Goal: Task Accomplishment & Management: Use online tool/utility

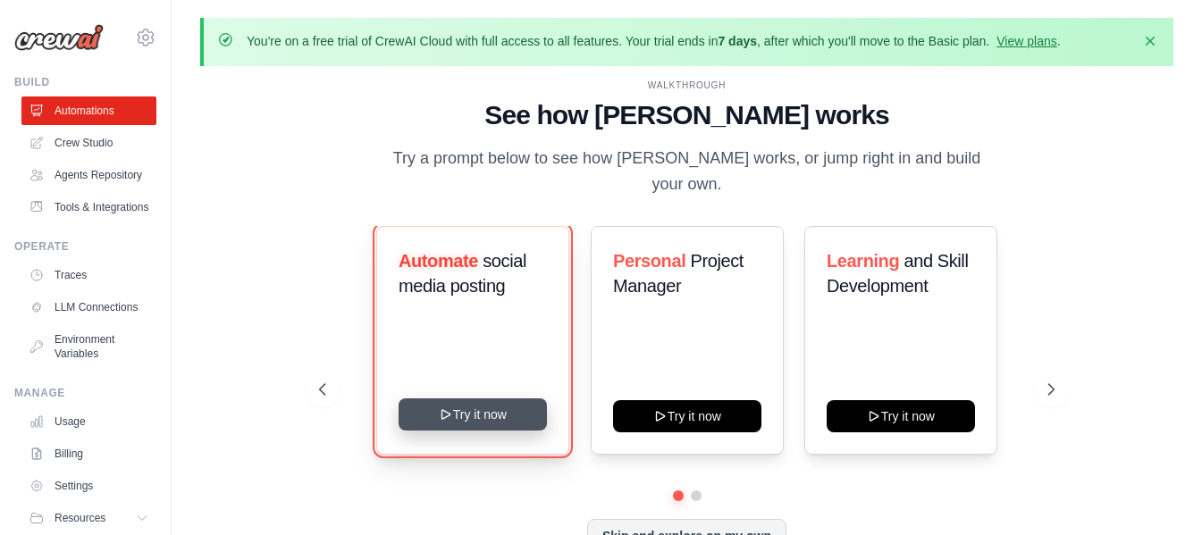
click at [488, 398] on button "Try it now" at bounding box center [472, 414] width 148 height 32
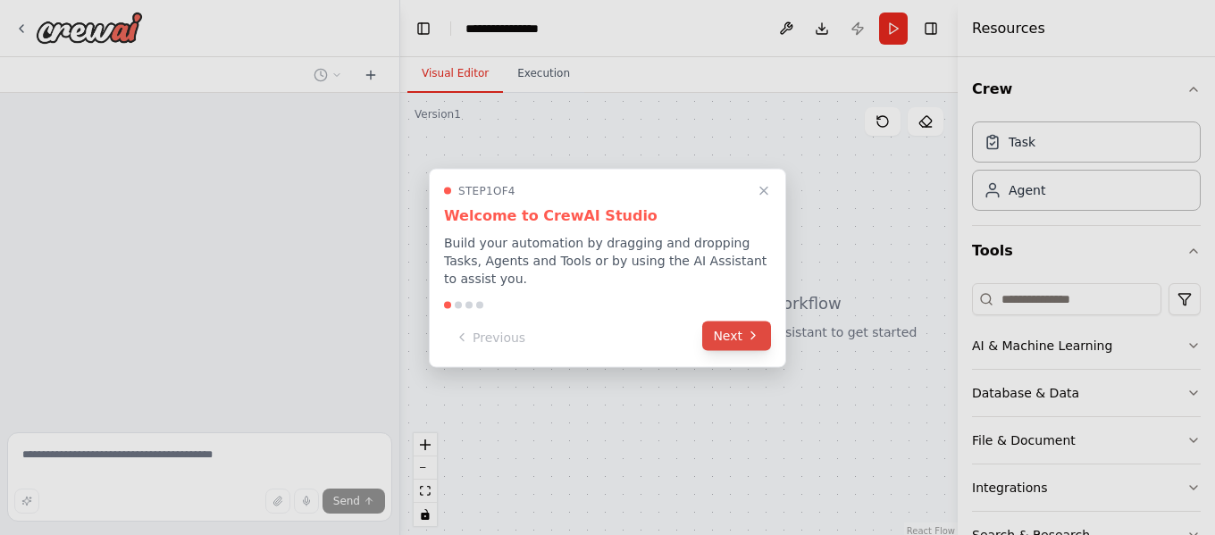
click at [726, 330] on button "Next" at bounding box center [736, 335] width 69 height 29
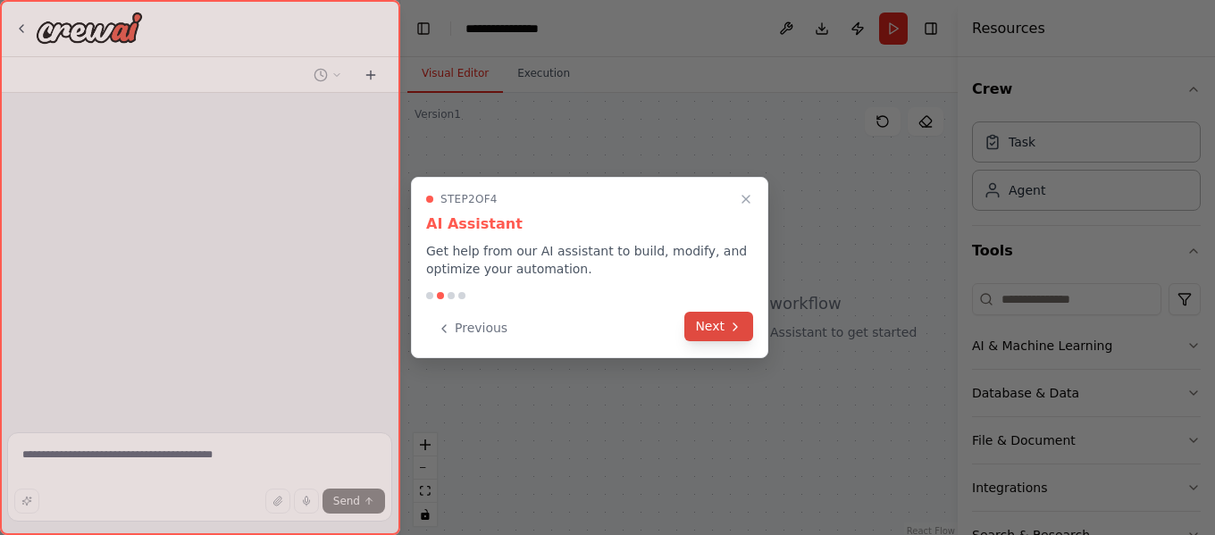
click at [727, 329] on button "Next" at bounding box center [718, 326] width 69 height 29
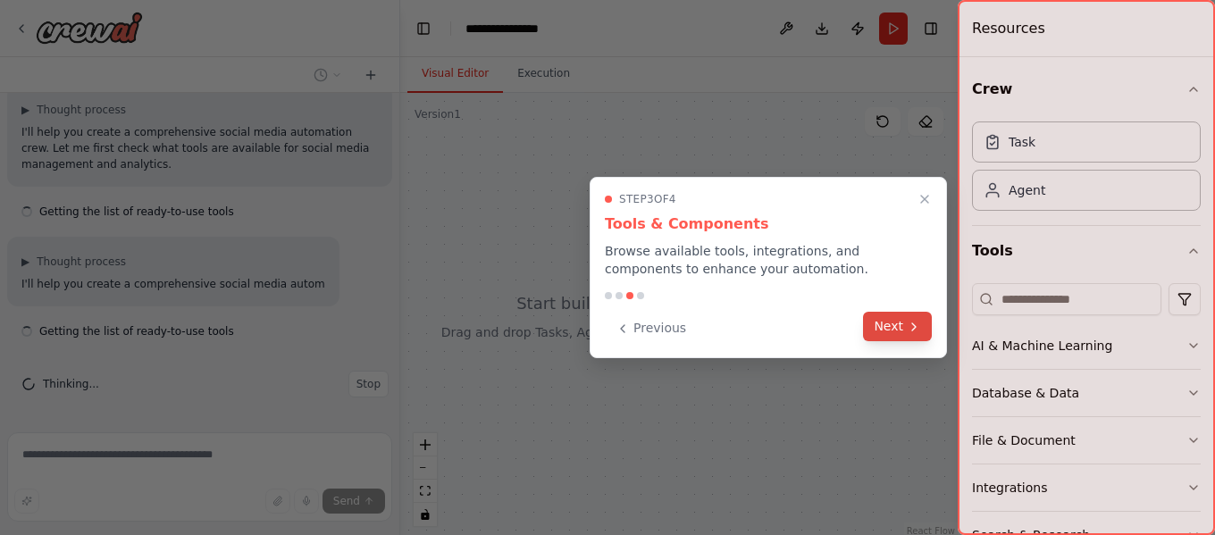
click at [877, 328] on button "Next" at bounding box center [897, 326] width 69 height 29
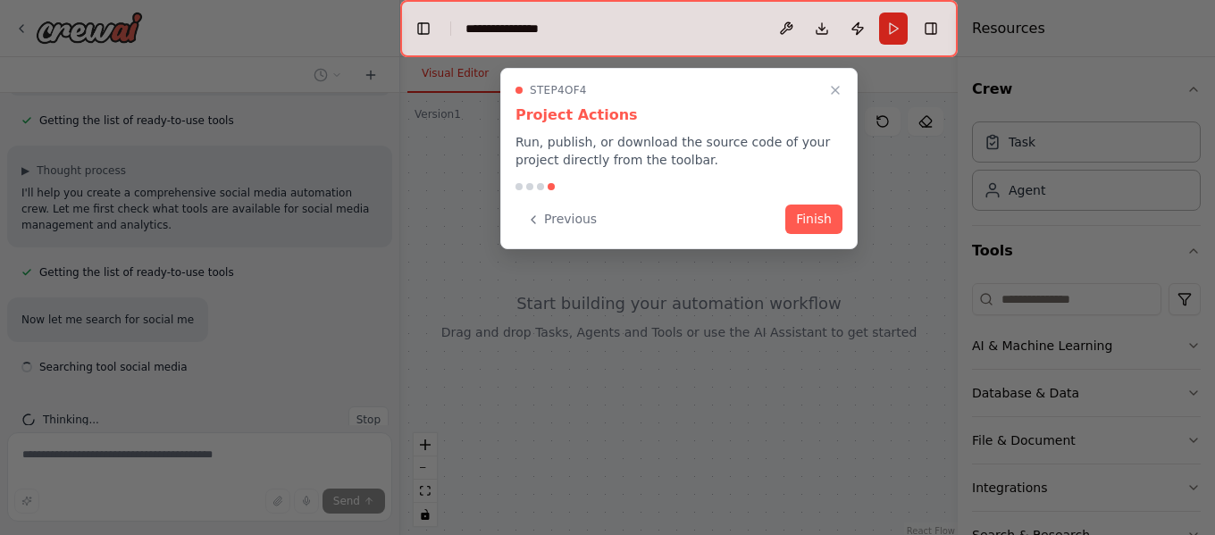
scroll to position [256, 0]
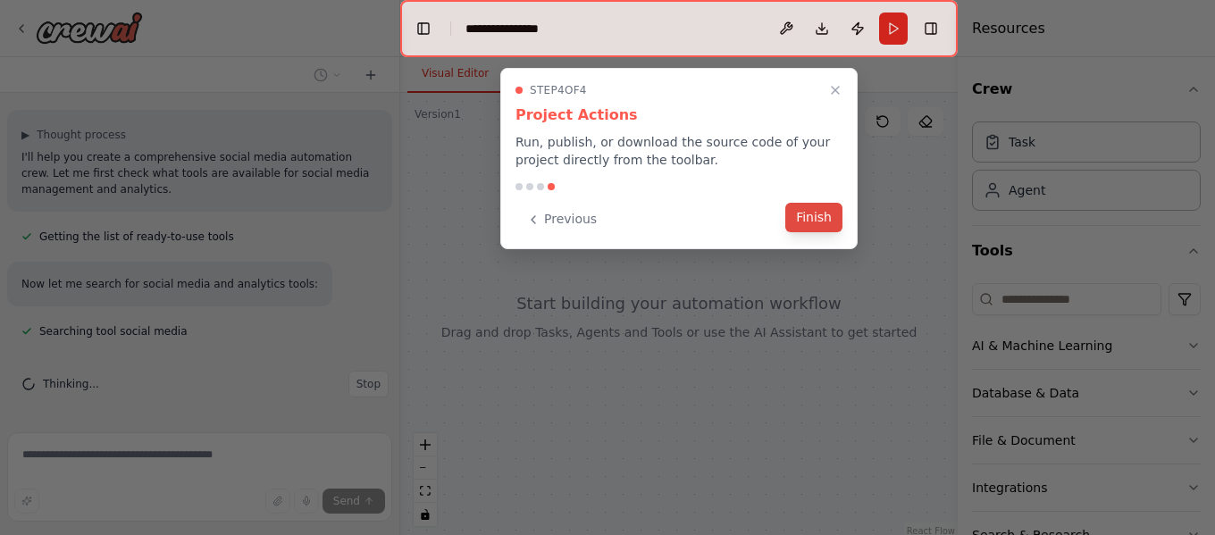
click at [823, 209] on button "Finish" at bounding box center [813, 217] width 57 height 29
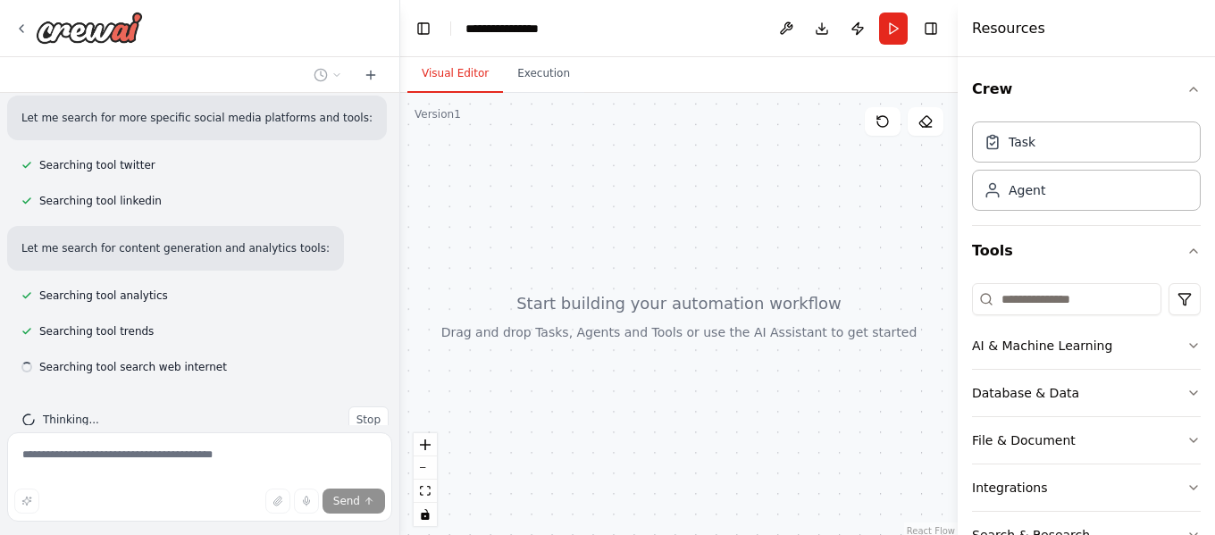
scroll to position [553, 0]
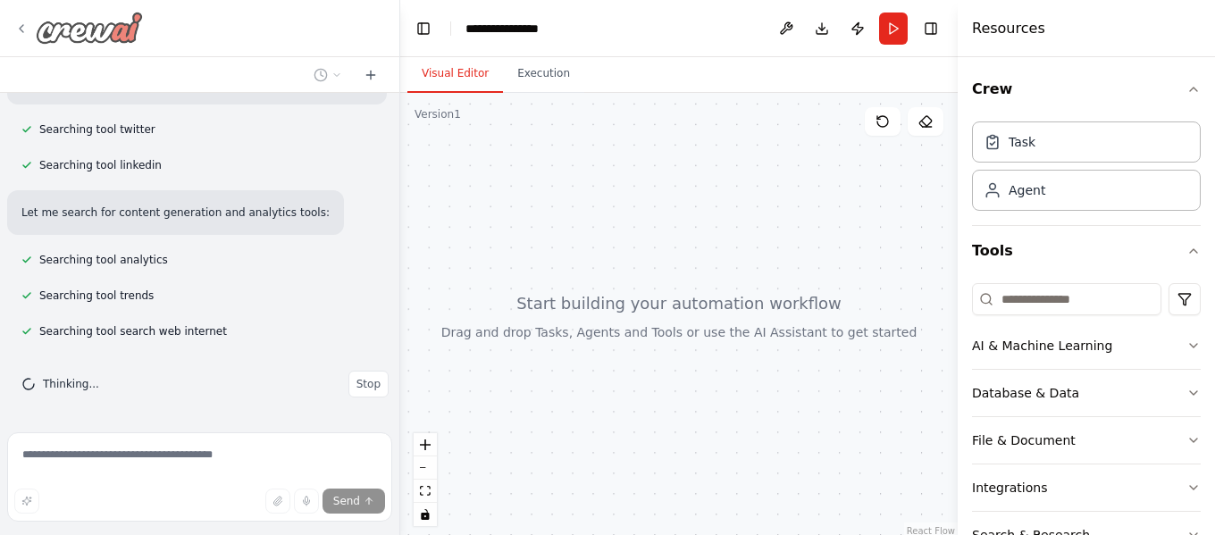
drag, startPoint x: 181, startPoint y: 45, endPoint x: 48, endPoint y: 38, distance: 133.3
click at [48, 38] on div at bounding box center [199, 28] width 399 height 57
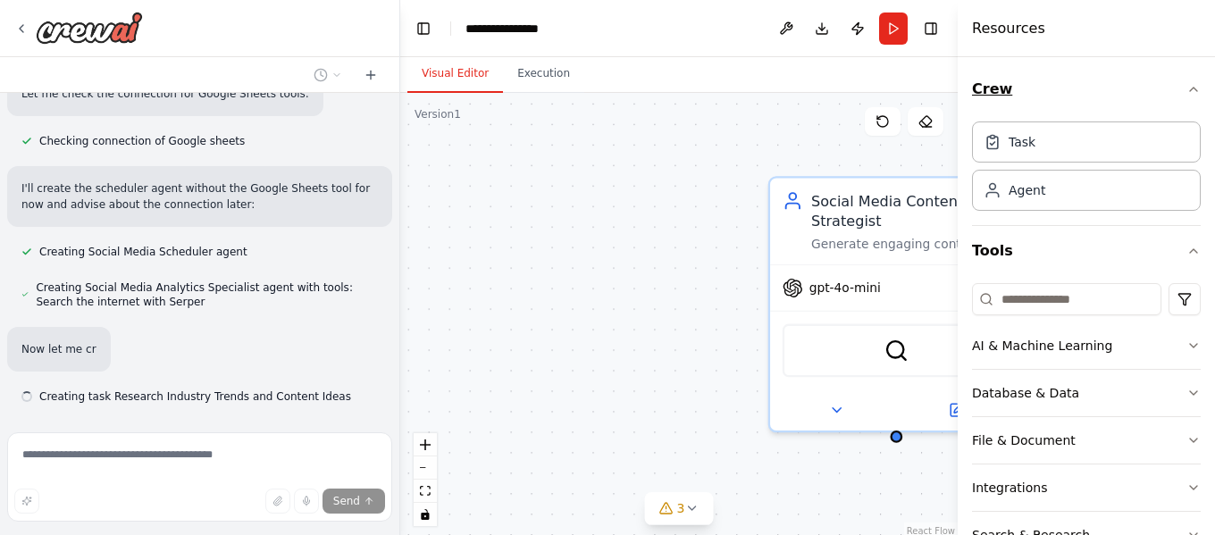
scroll to position [1123, 0]
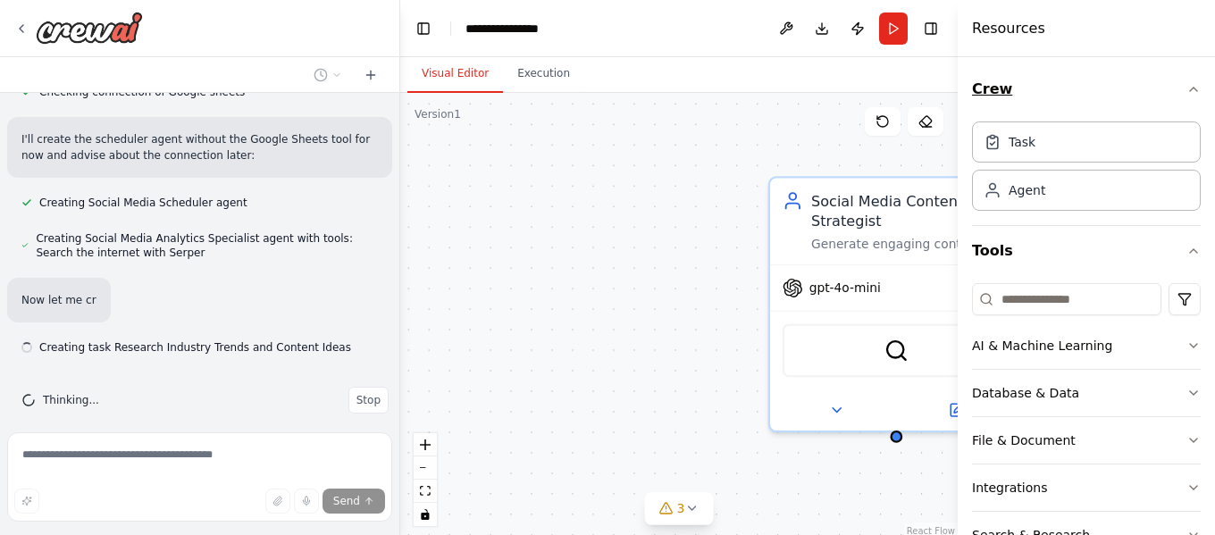
click at [1187, 92] on icon "button" at bounding box center [1194, 89] width 14 height 14
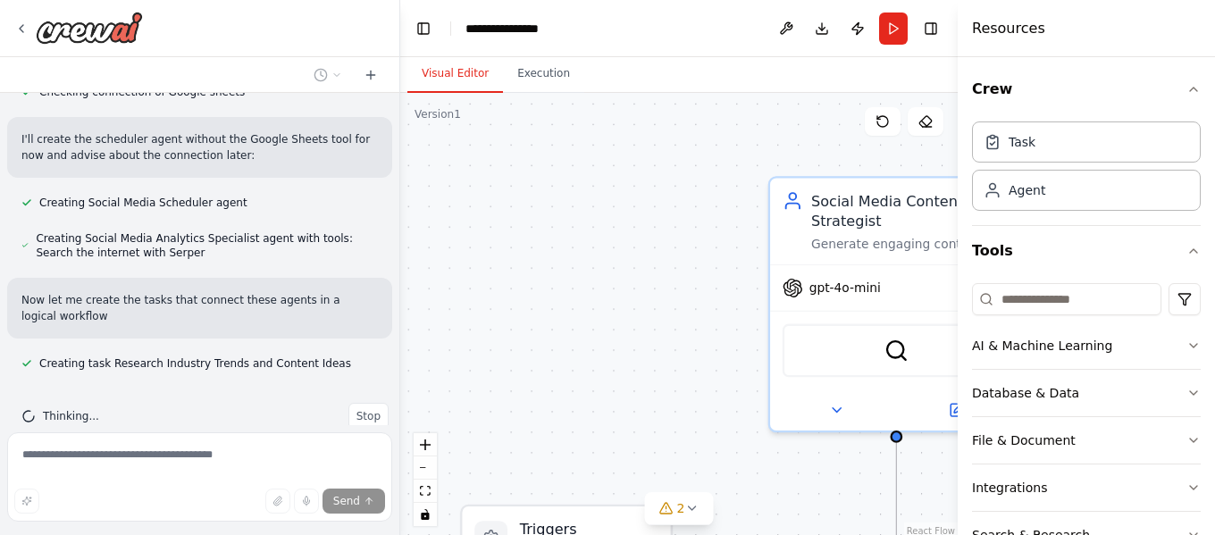
scroll to position [1139, 0]
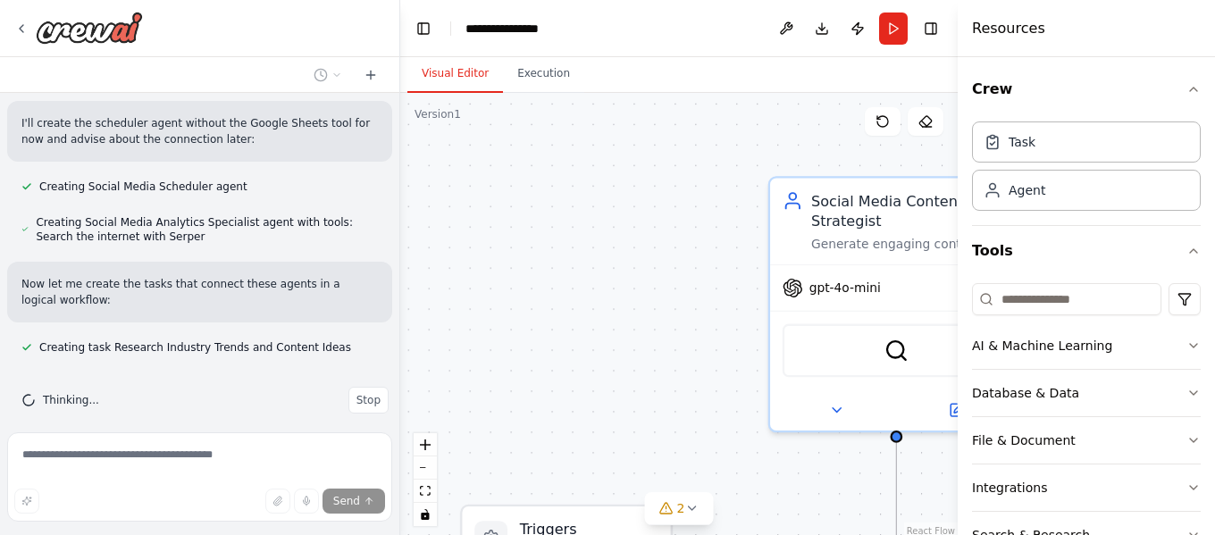
click at [771, 75] on div "Visual Editor Execution" at bounding box center [679, 75] width 558 height 36
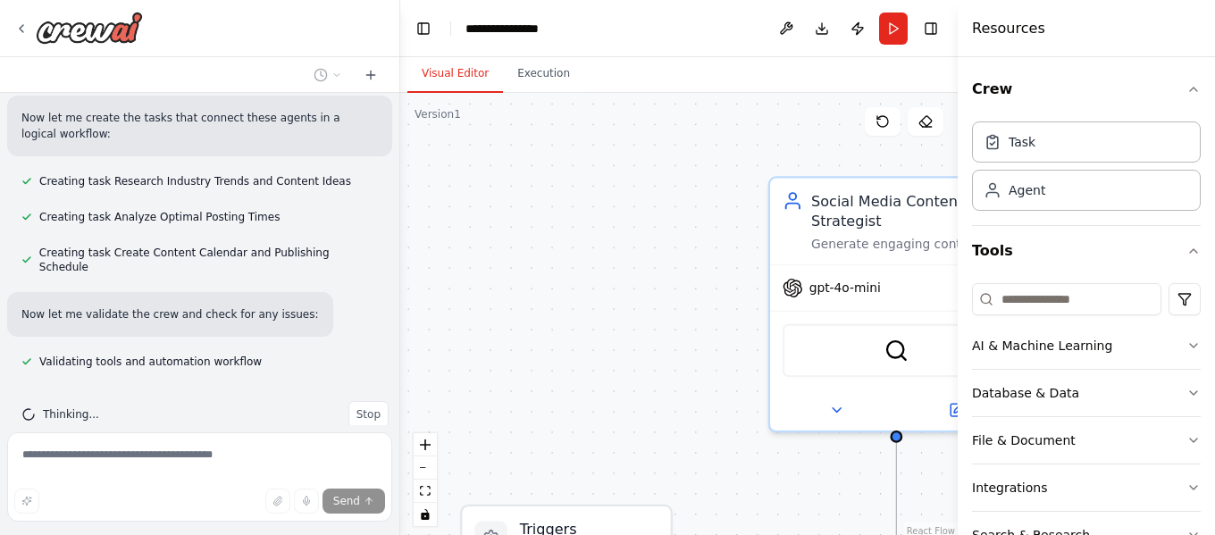
scroll to position [1348, 0]
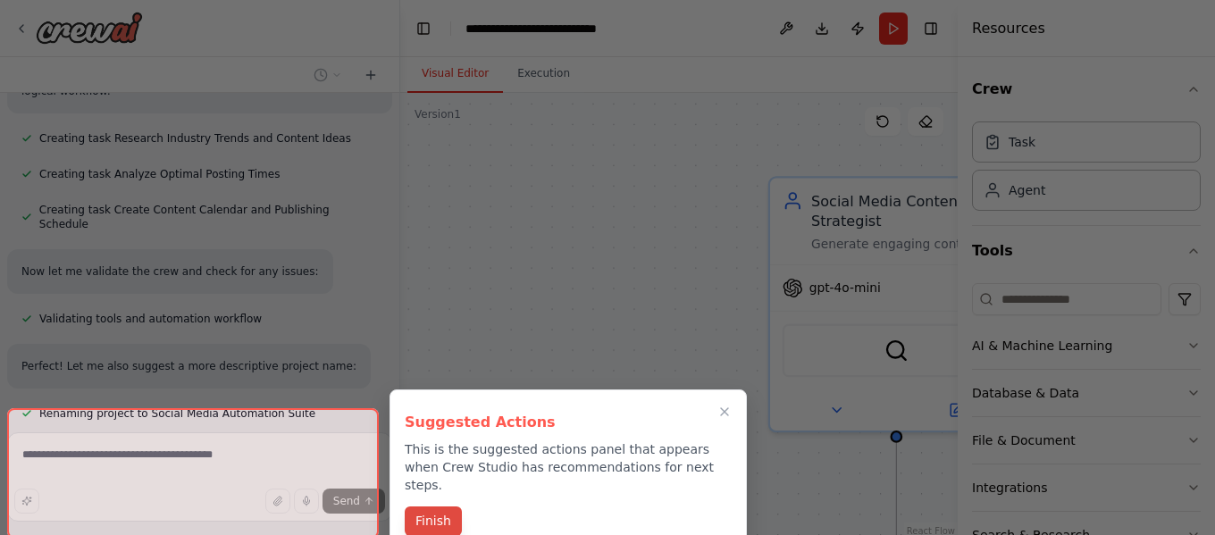
click at [419, 510] on button "Finish" at bounding box center [433, 521] width 57 height 29
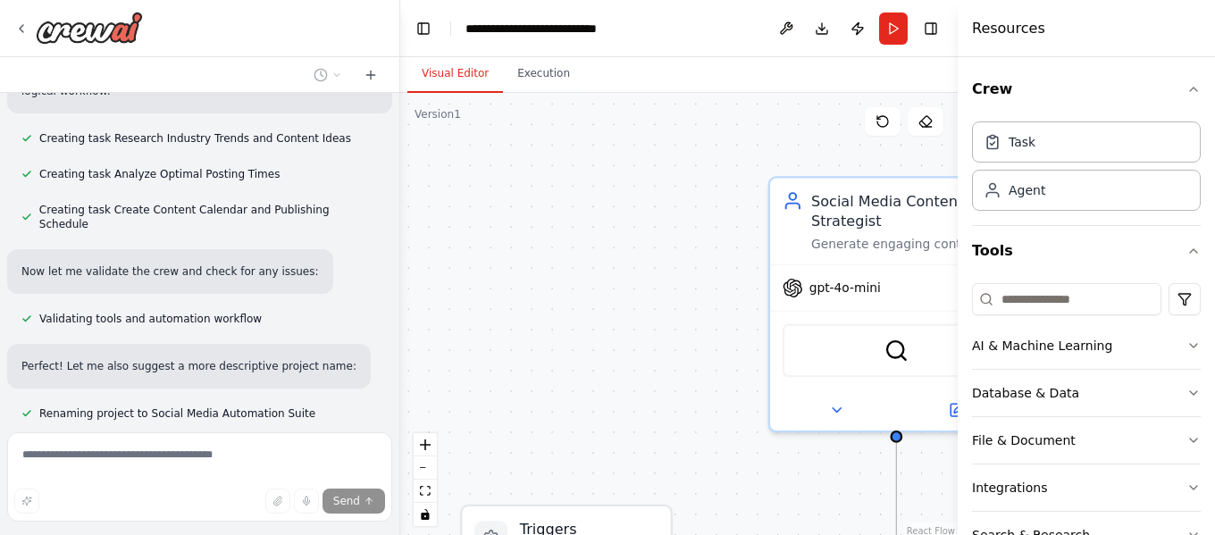
click at [605, 228] on div ".deletable-edge-delete-btn { width: 20px; height: 20px; border: 0px solid #ffff…" at bounding box center [679, 316] width 558 height 447
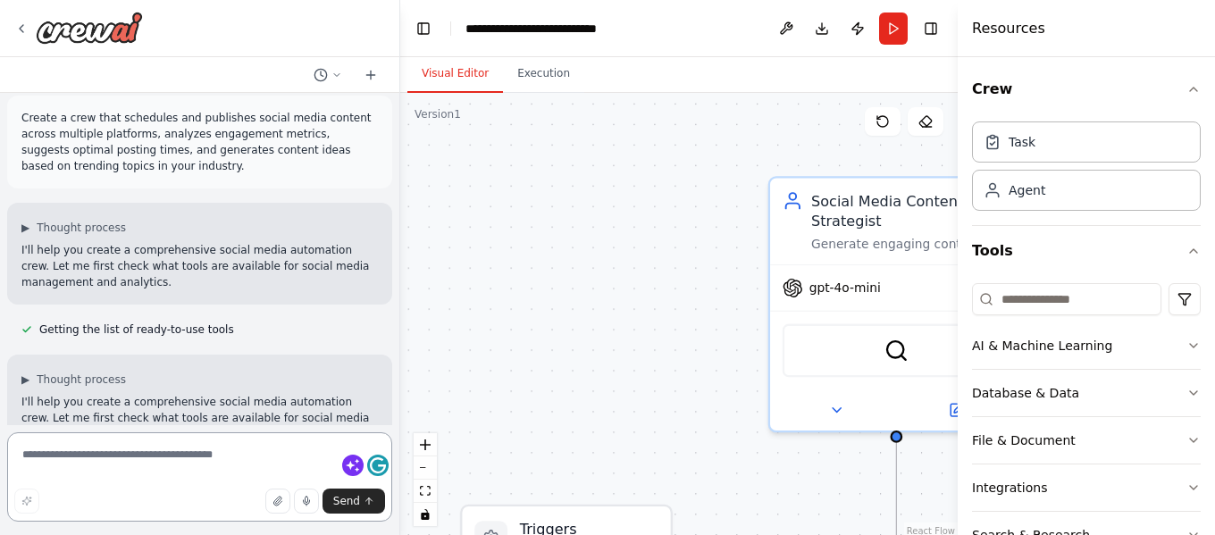
scroll to position [0, 0]
